Goal: Information Seeking & Learning: Learn about a topic

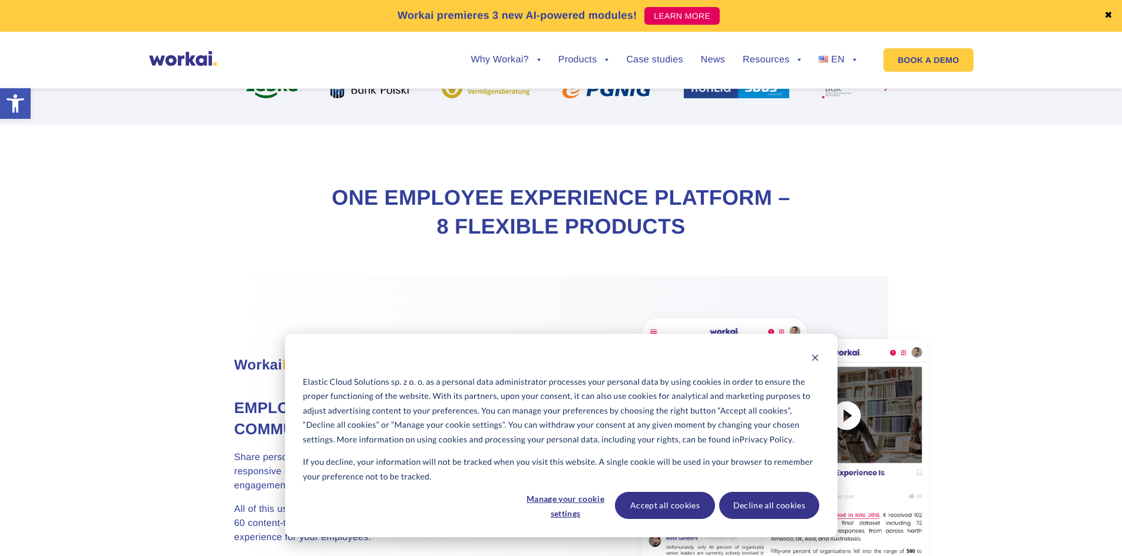
scroll to position [530, 0]
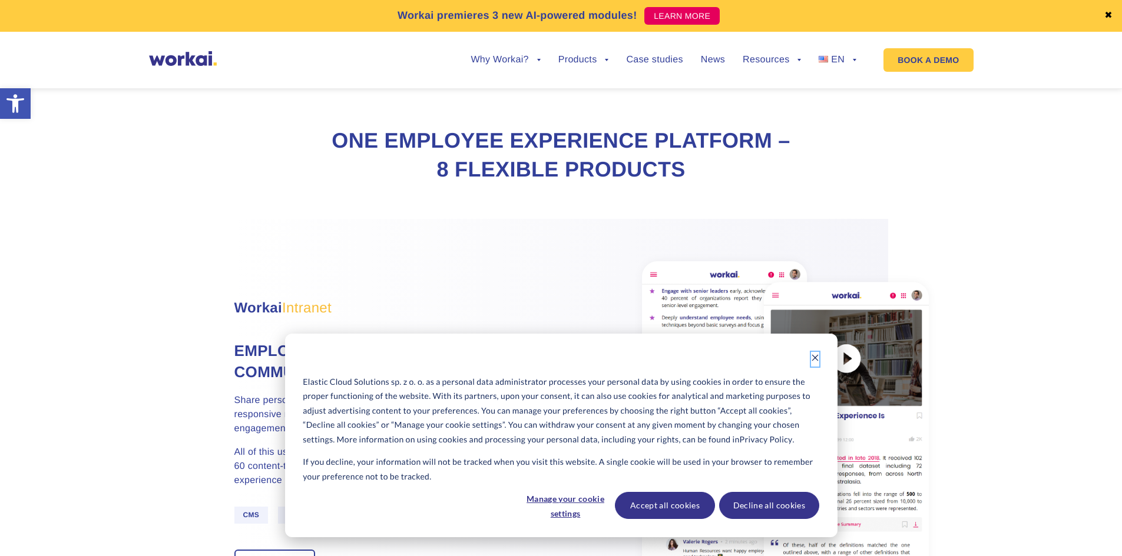
click at [817, 359] on icon "Dismiss cookie banner" at bounding box center [815, 358] width 8 height 8
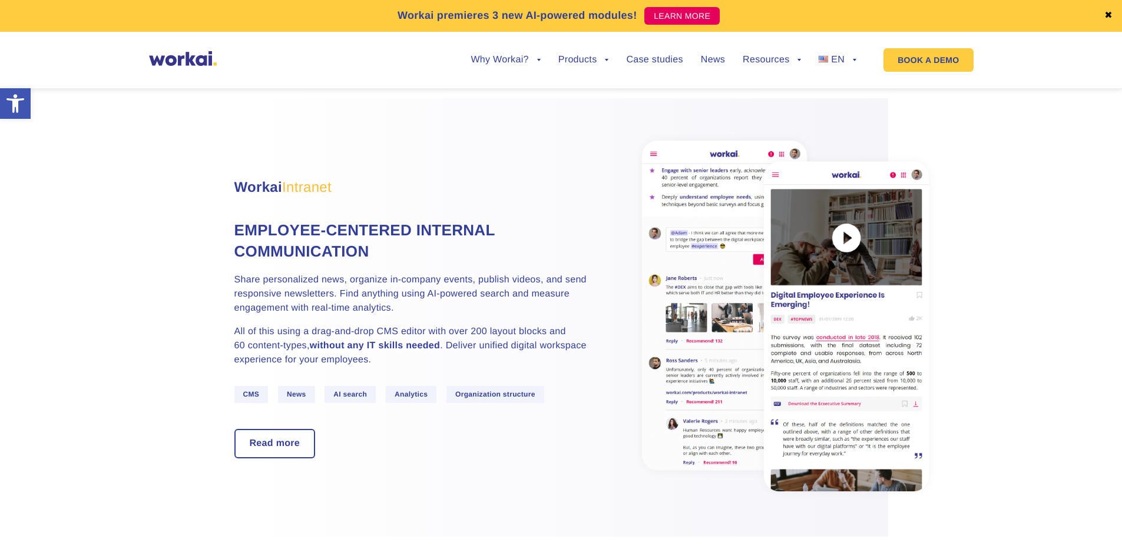
scroll to position [883, 0]
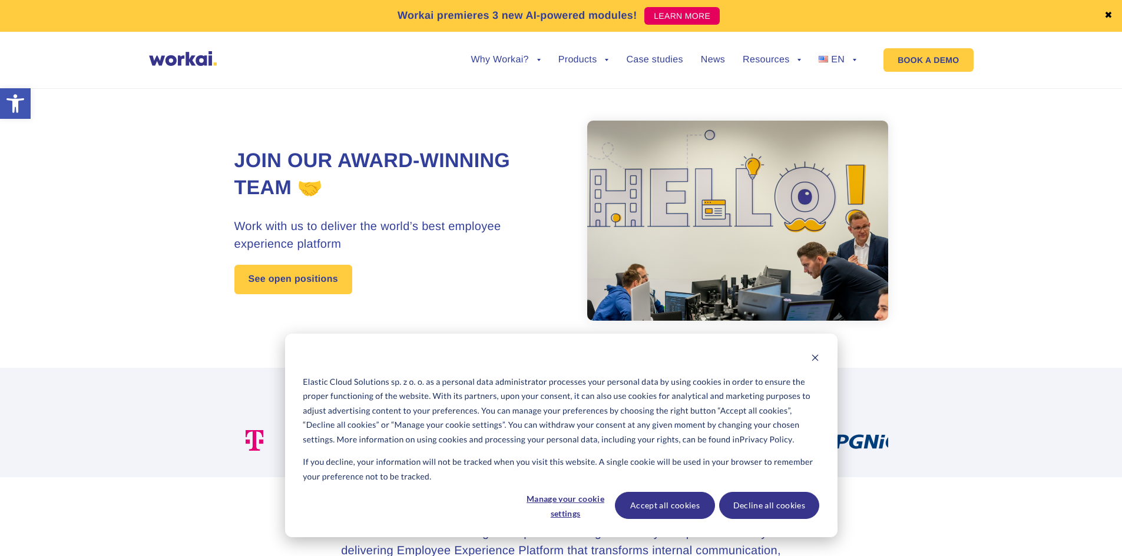
scroll to position [294, 0]
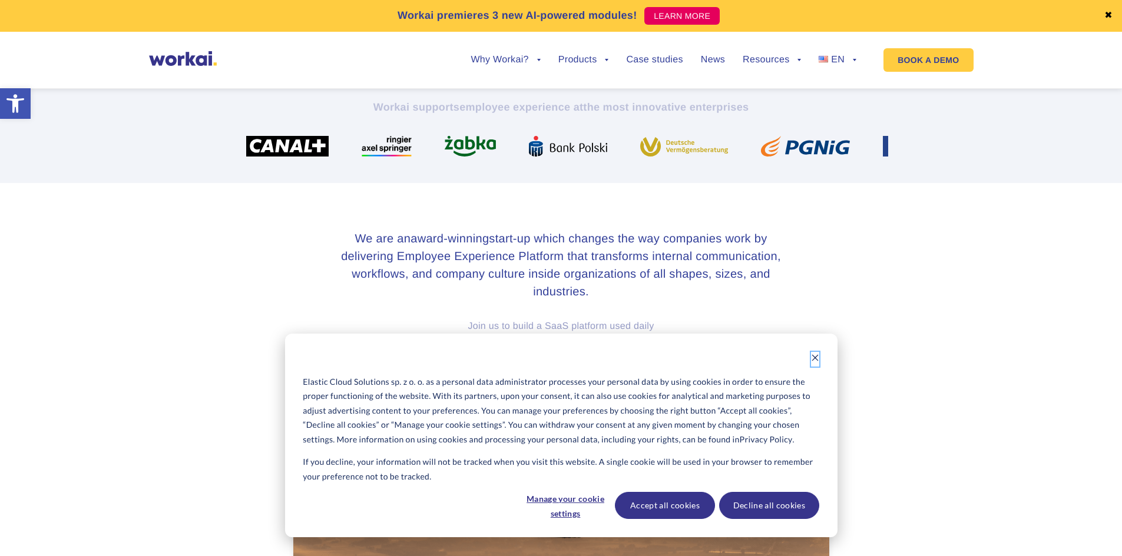
click at [818, 356] on icon "Dismiss cookie banner" at bounding box center [815, 358] width 8 height 8
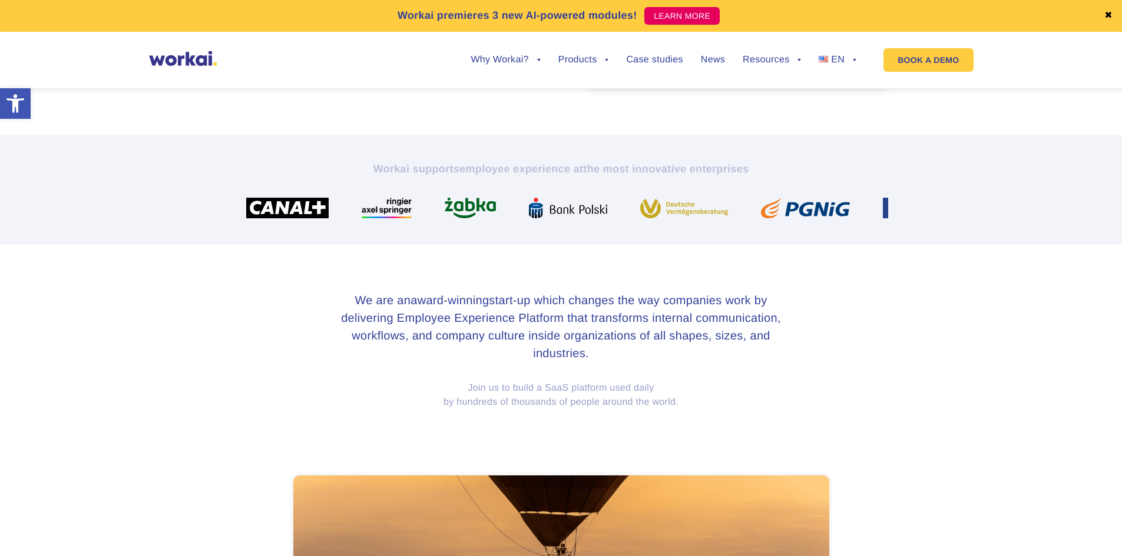
scroll to position [0, 0]
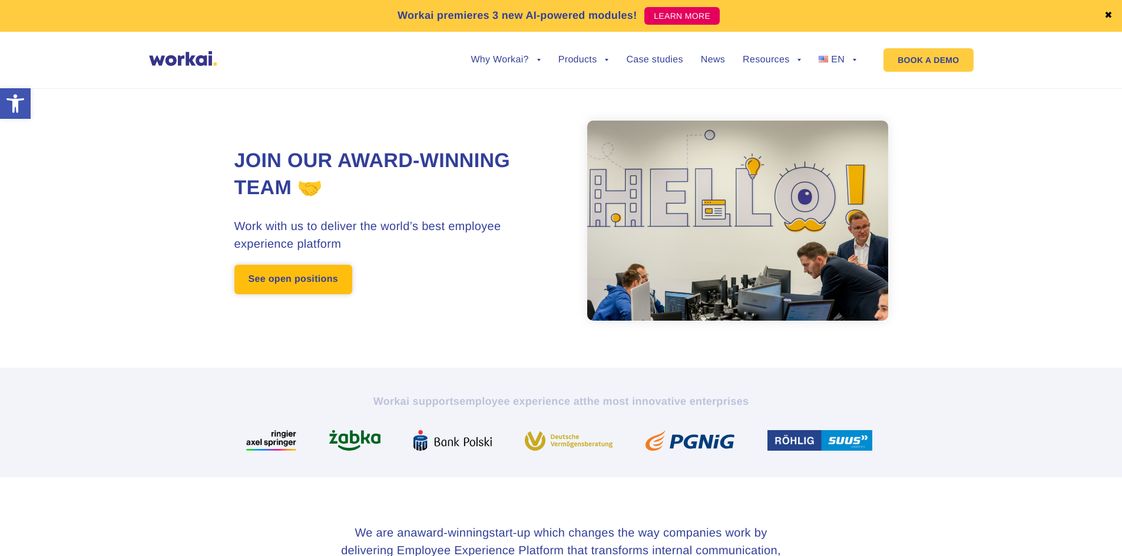
click at [324, 274] on link "See open positions" at bounding box center [293, 279] width 118 height 29
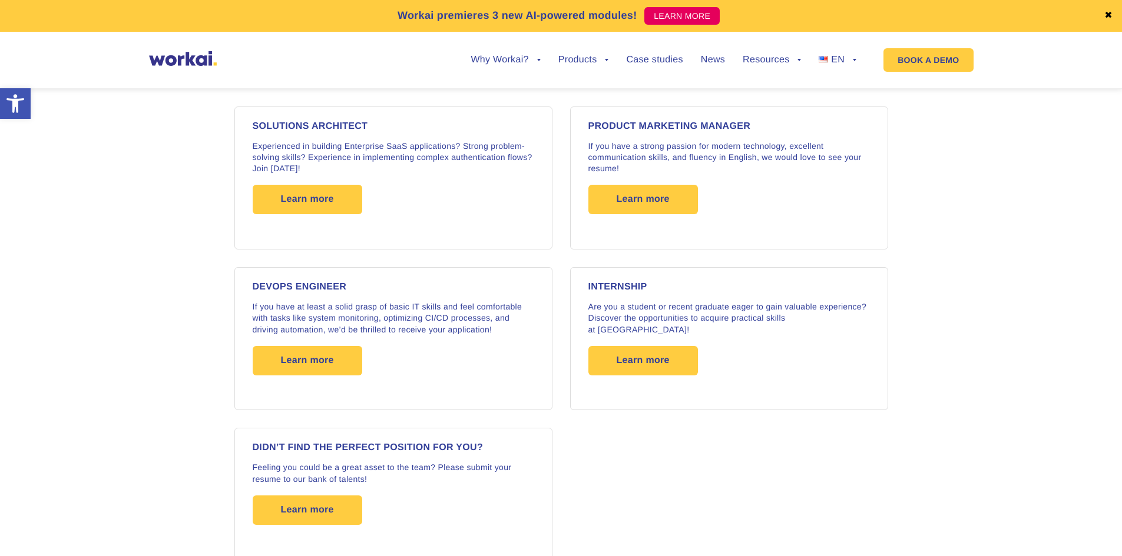
scroll to position [1824, 0]
